Goal: Navigation & Orientation: Find specific page/section

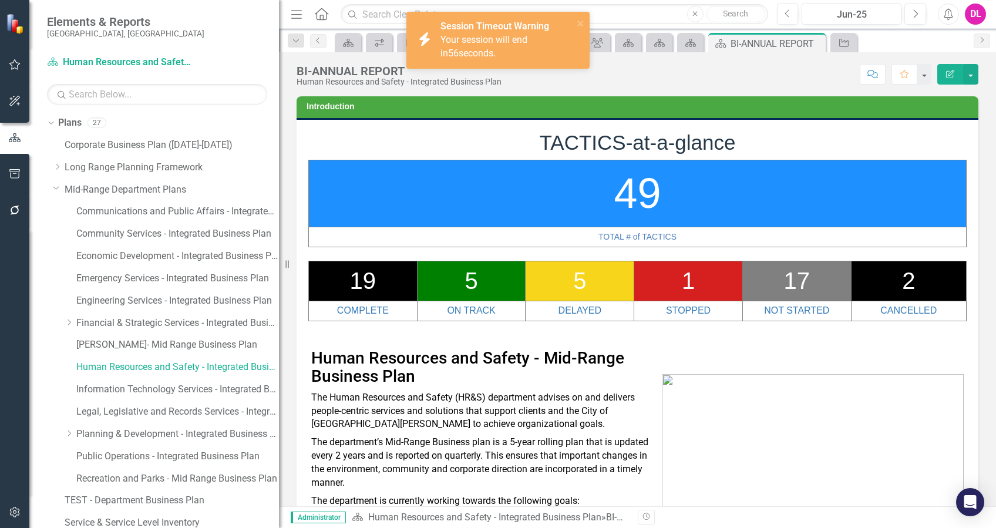
scroll to position [5559, 0]
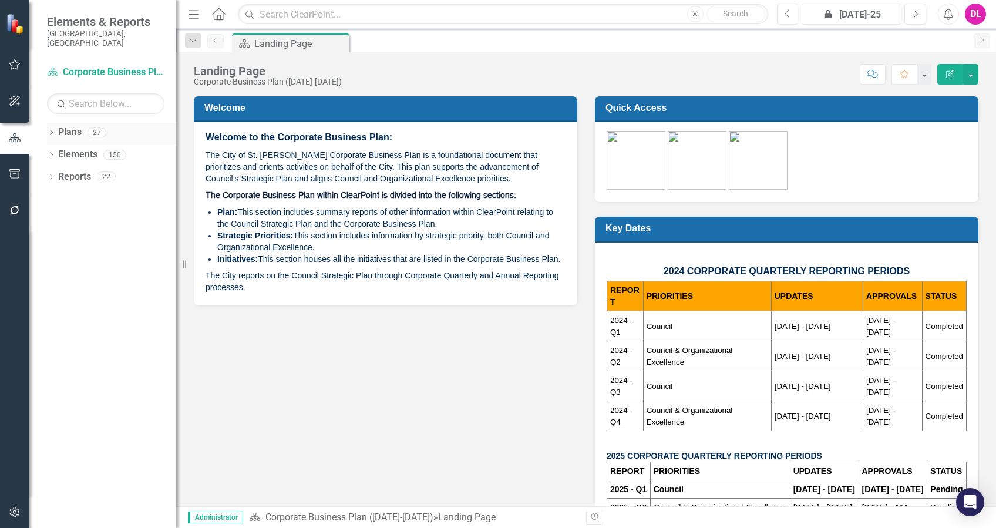
click at [52, 130] on icon "Dropdown" at bounding box center [51, 133] width 8 height 6
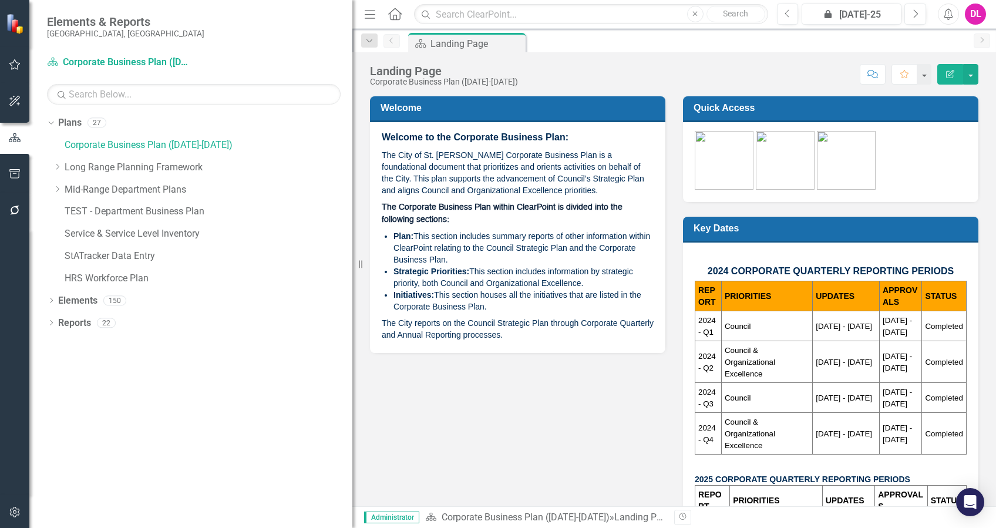
drag, startPoint x: 182, startPoint y: 188, endPoint x: 365, endPoint y: 196, distance: 183.4
click at [365, 196] on div "Elements & Reports City of St. Albert, AB Plan Corporate Business Plan (2022-20…" at bounding box center [498, 264] width 996 height 528
click at [51, 324] on icon "Dropdown" at bounding box center [51, 324] width 8 height 6
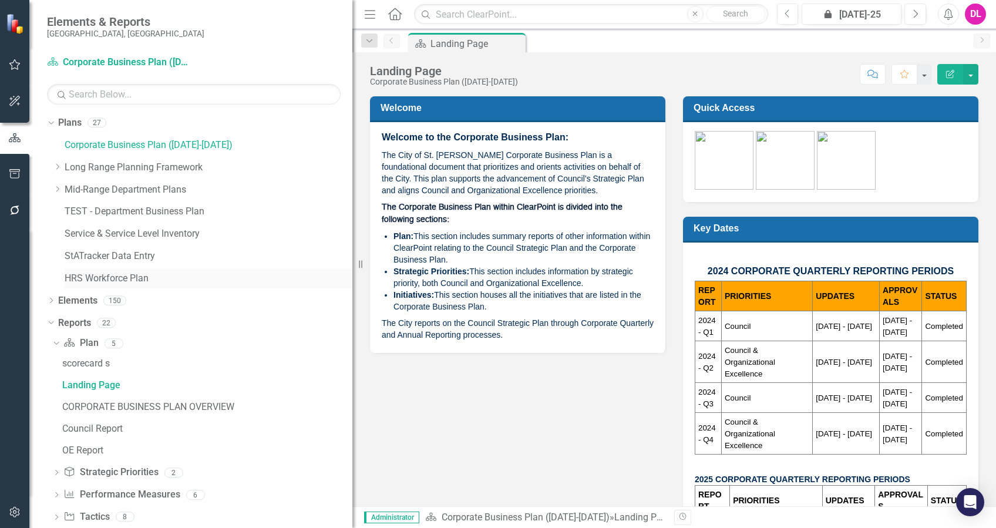
click at [110, 277] on link "HRS Workforce Plan" at bounding box center [209, 279] width 288 height 14
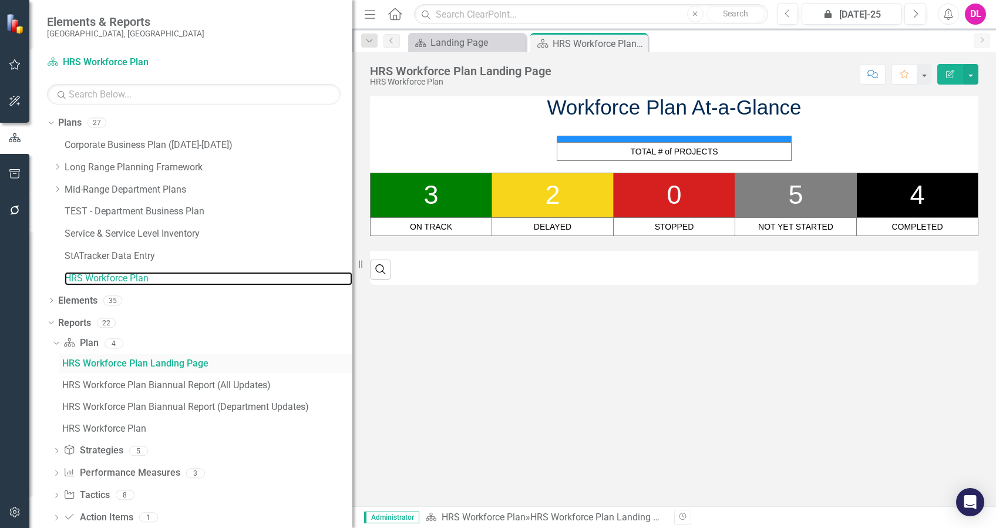
scroll to position [42, 0]
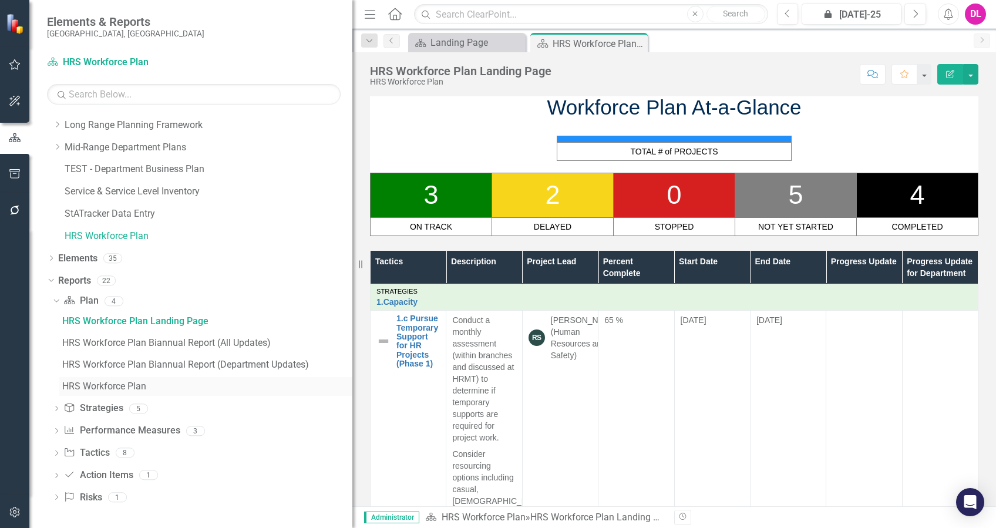
click at [112, 388] on div "HRS Workforce Plan" at bounding box center [207, 386] width 290 height 11
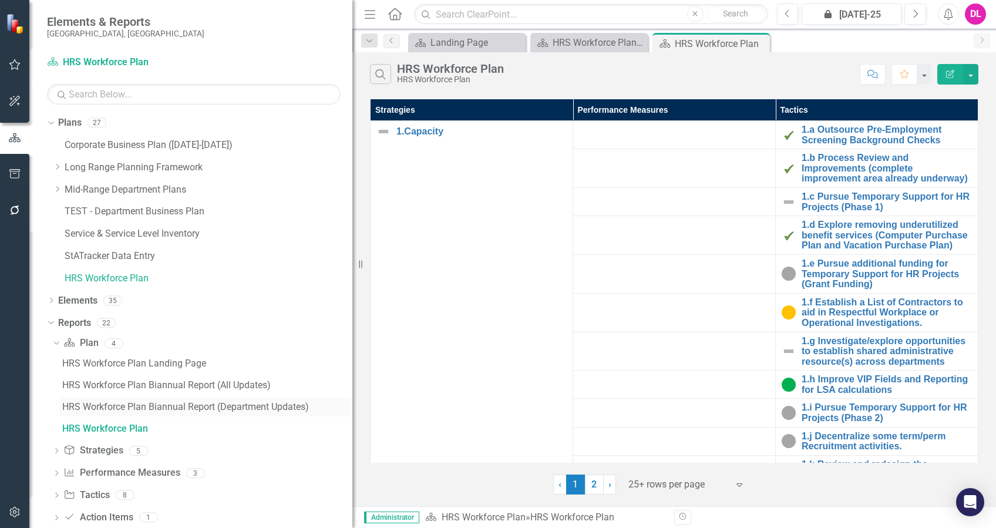
click at [160, 403] on div "HRS Workforce Plan Biannual Report (Department Updates)" at bounding box center [207, 407] width 290 height 11
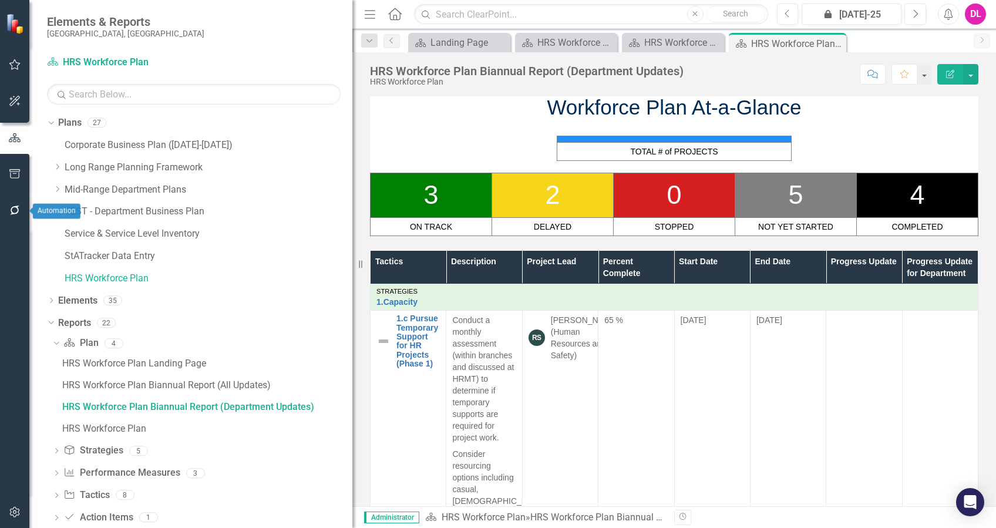
click at [9, 211] on icon "button" at bounding box center [15, 210] width 12 height 9
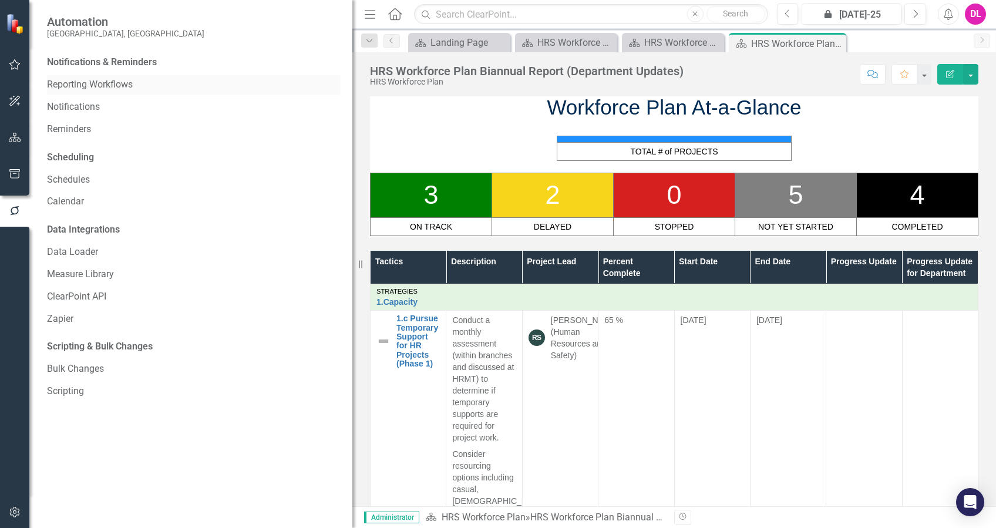
click at [95, 87] on link "Reporting Workflows" at bounding box center [194, 85] width 294 height 14
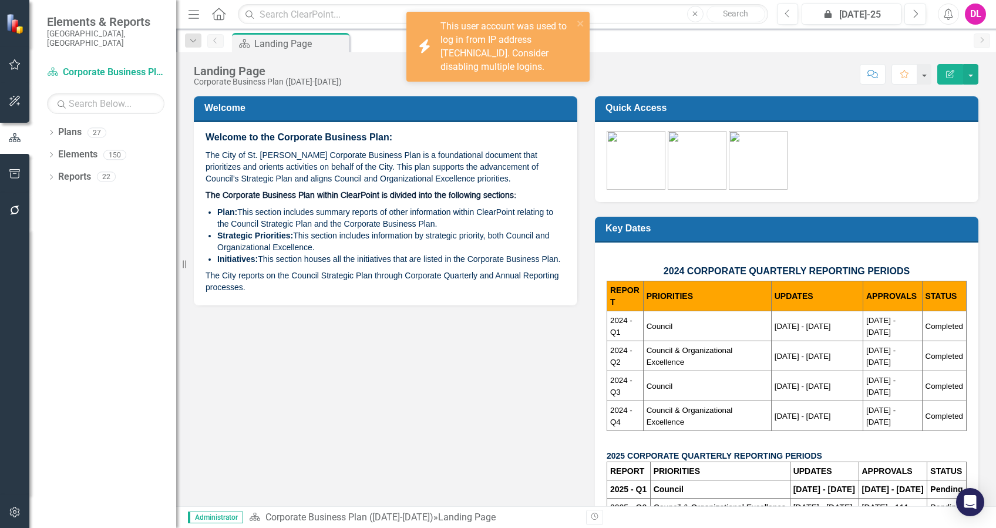
click at [977, 21] on div "DL" at bounding box center [975, 14] width 21 height 21
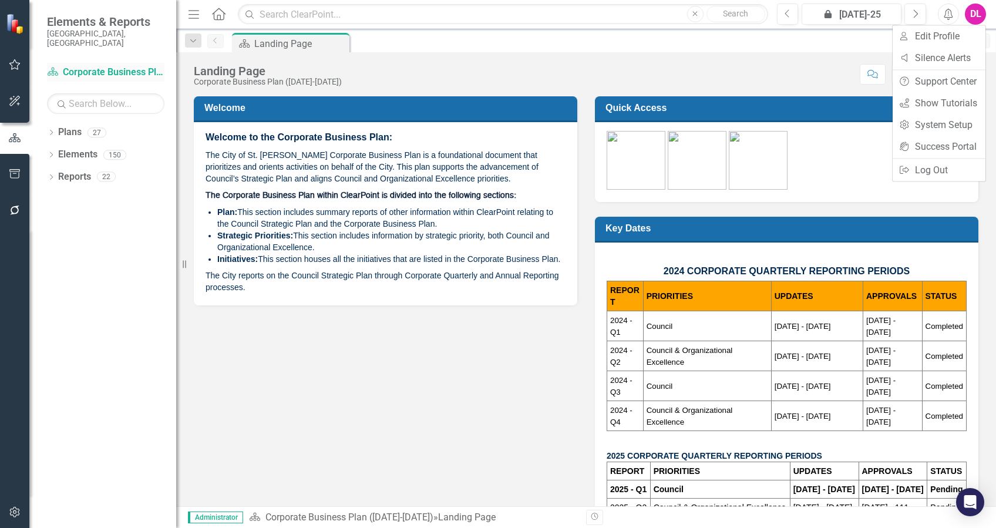
click at [73, 66] on link "Plan Corporate Business Plan (2022-2025)" at bounding box center [105, 73] width 117 height 14
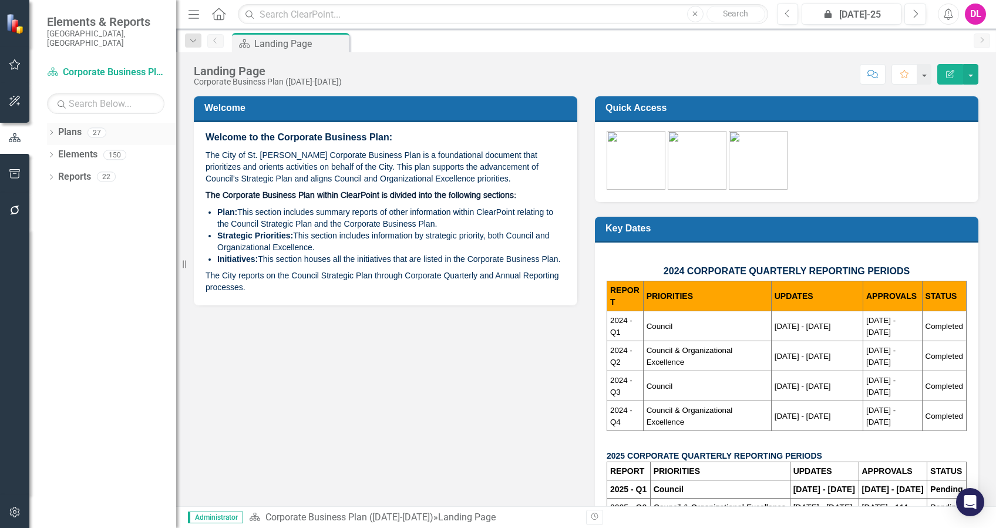
click at [51, 130] on icon at bounding box center [51, 132] width 3 height 5
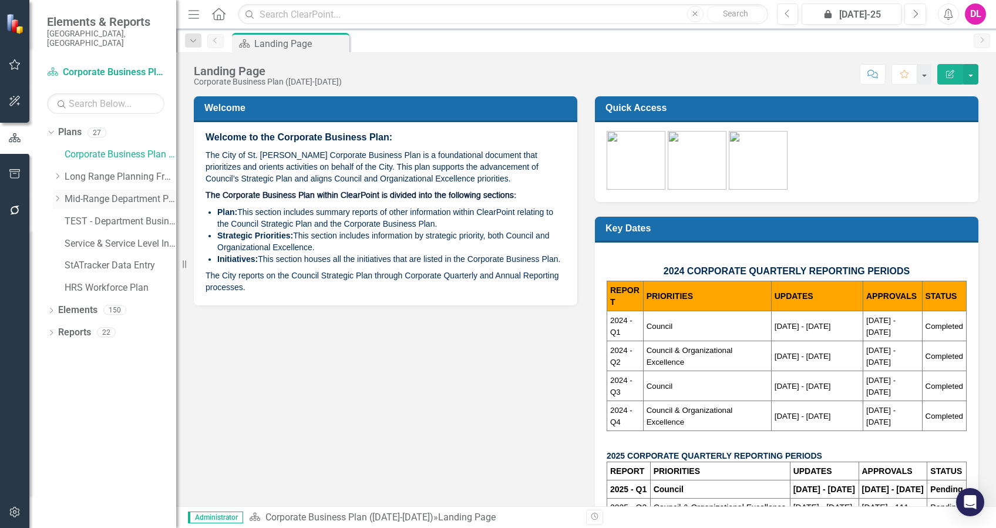
click at [58, 194] on div "Dropdown" at bounding box center [57, 199] width 9 height 10
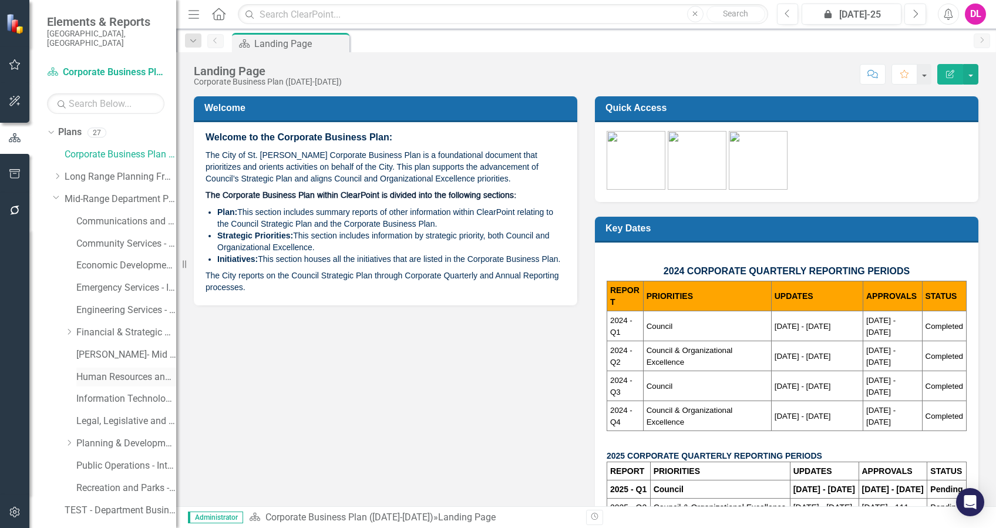
click at [109, 371] on link "Human Resources and Safety - Integrated Business Plan" at bounding box center [126, 378] width 100 height 14
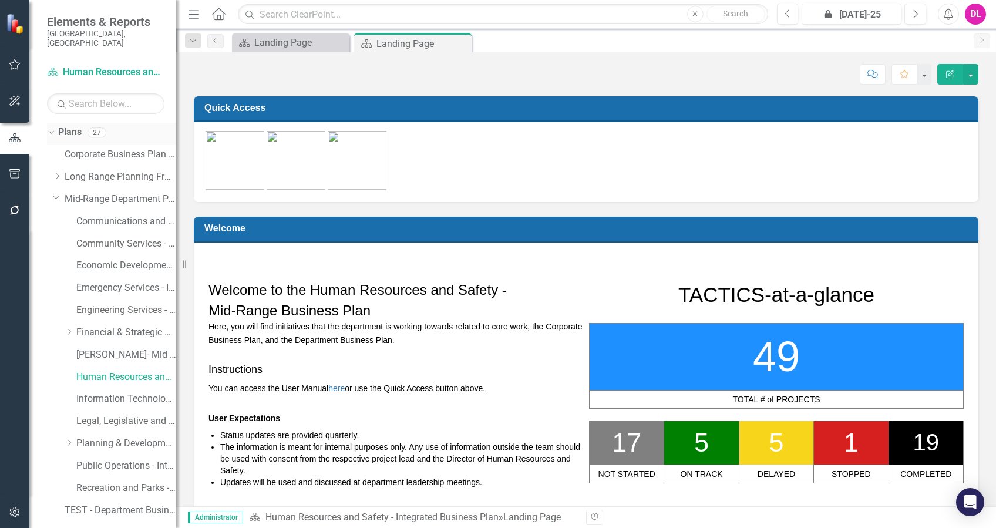
click at [54, 128] on div "Dropdown" at bounding box center [49, 132] width 10 height 8
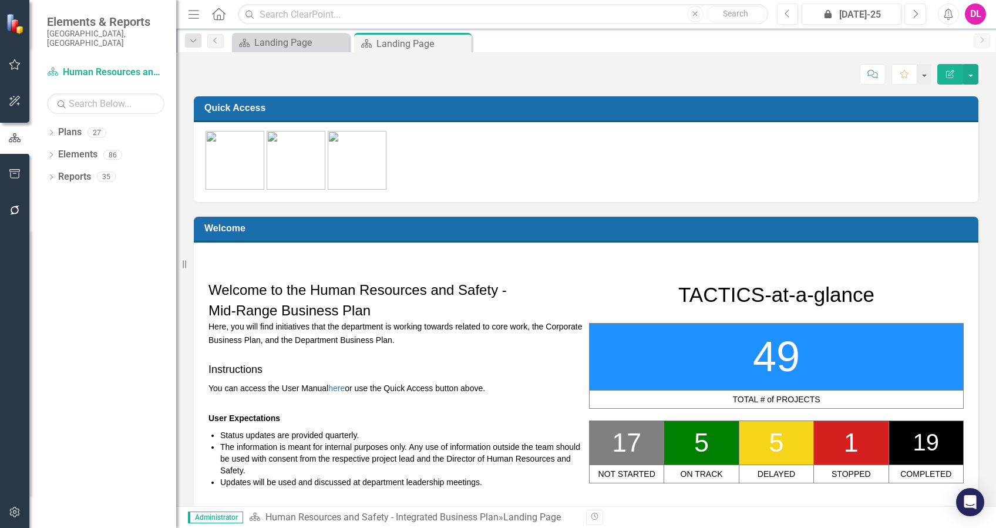
click at [46, 168] on div "Dropdown Plans 27 Corporate Business Plan (2022-2025) Dropdown Long Range Plann…" at bounding box center [102, 325] width 147 height 405
click at [50, 174] on icon at bounding box center [51, 176] width 3 height 5
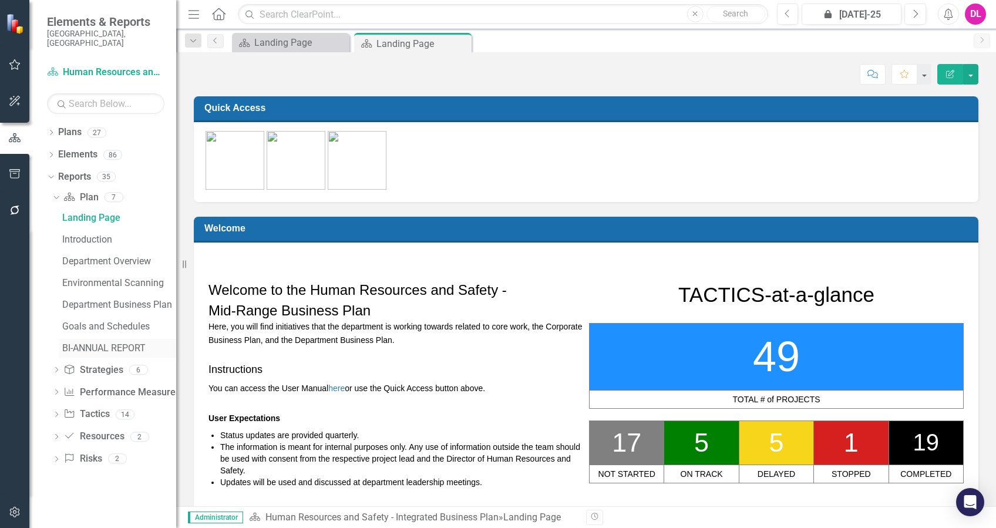
click at [124, 343] on div "BI-ANNUAL REPORT" at bounding box center [119, 348] width 114 height 11
